Goal: Information Seeking & Learning: Learn about a topic

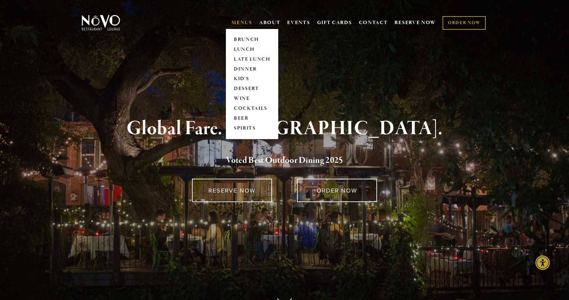
click at [237, 22] on link "MENUS" at bounding box center [242, 22] width 21 height 7
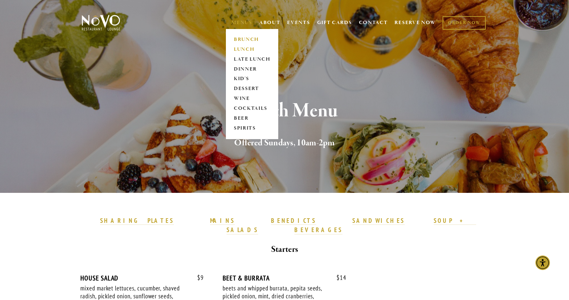
click at [241, 50] on link "LUNCH" at bounding box center [252, 49] width 41 height 10
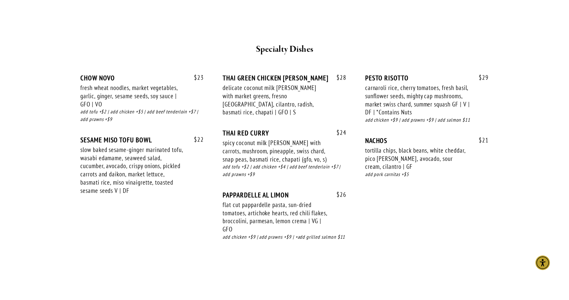
scroll to position [1134, 0]
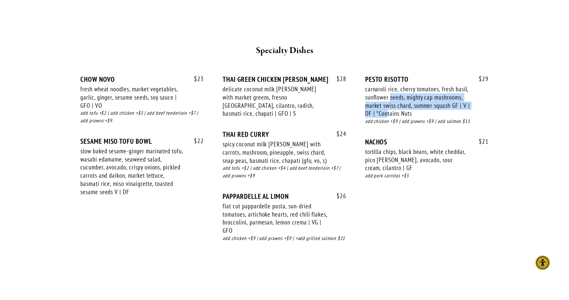
drag, startPoint x: 391, startPoint y: 76, endPoint x: 391, endPoint y: 90, distance: 13.8
click at [391, 90] on div "carnaroli rice, cherry tomatoes, fresh basil, sunflower seeds, mighty cap mushr…" at bounding box center [417, 101] width 105 height 33
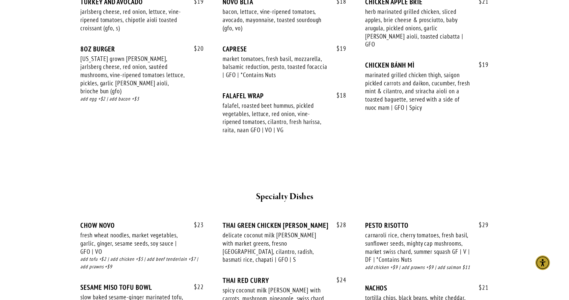
scroll to position [875, 0]
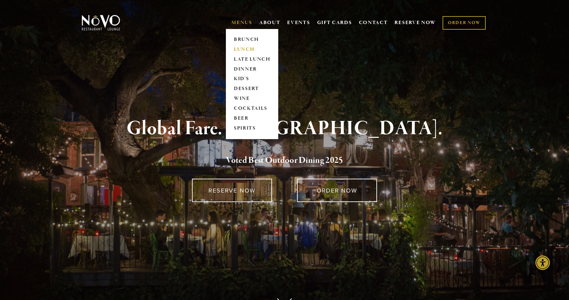
click at [243, 50] on link "LUNCH" at bounding box center [252, 49] width 41 height 10
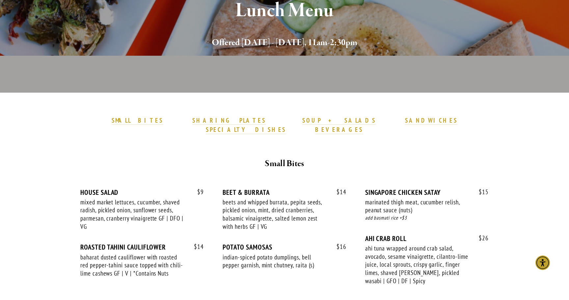
scroll to position [138, 0]
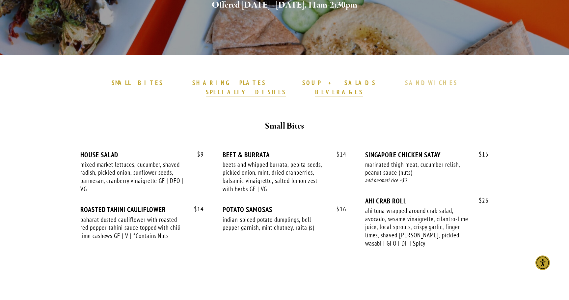
click at [405, 84] on strong "SANDWICHES" at bounding box center [431, 83] width 53 height 8
